Goal: Find specific page/section: Find specific page/section

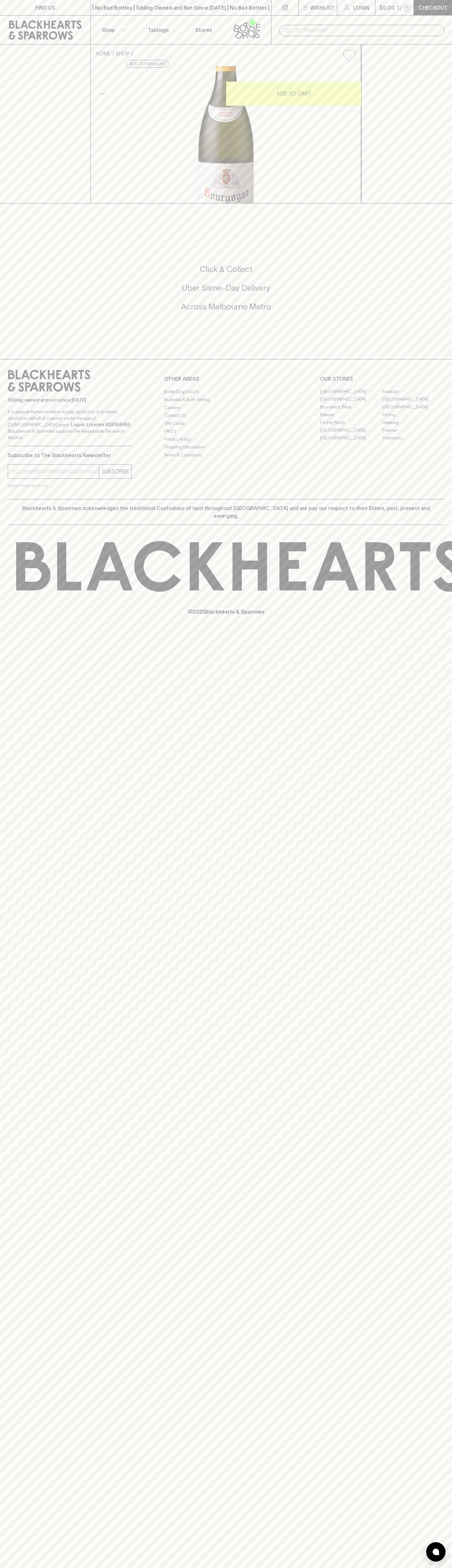
click at [111, 14] on div "| No Bad Bottles | Sibling Owned and Run Since [DATE] | No Bad Bottles | Siblin…" at bounding box center [180, 7] width 181 height 15
click at [440, 791] on div "FIND US | No Bad Bottles | Sibling Owned and Run Since [DATE] | No Bad Bottles …" at bounding box center [226, 784] width 452 height 1568
click at [210, 1567] on html "FIND US | No Bad Bottles | Sibling Owned and Run Since [DATE] | No Bad Bottles …" at bounding box center [226, 784] width 452 height 1568
click at [27, 499] on div "Sibling owned and run since [DATE] It is against the law to sell or supply alco…" at bounding box center [226, 429] width 452 height 140
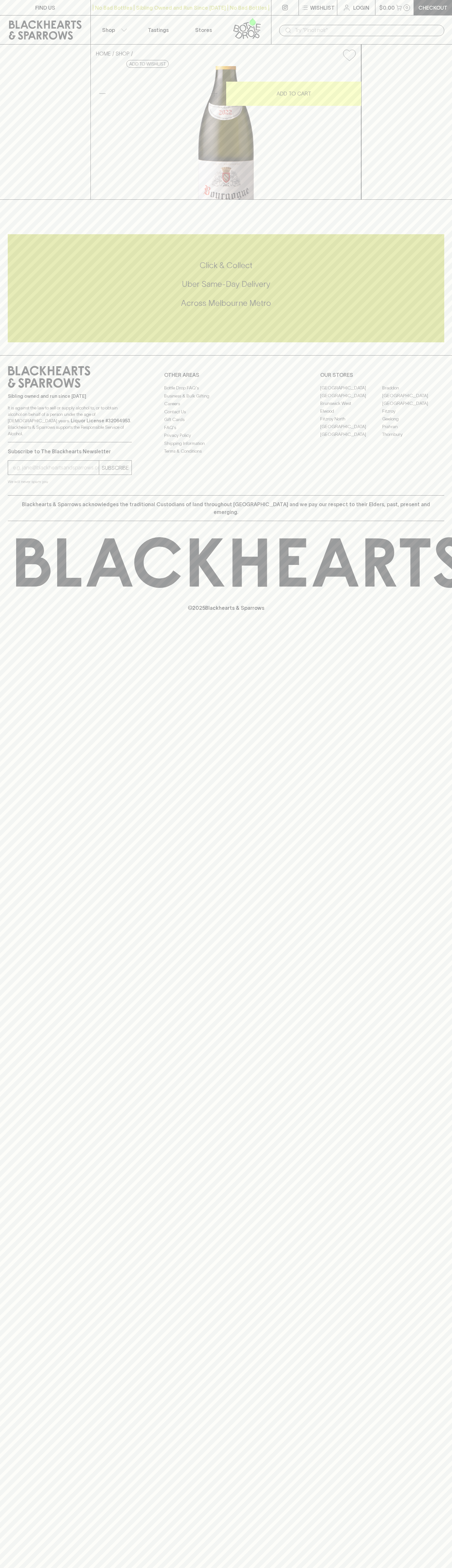
click at [413, 399] on link "[GEOGRAPHIC_DATA]" at bounding box center [413, 395] width 62 height 8
